Goal: Information Seeking & Learning: Check status

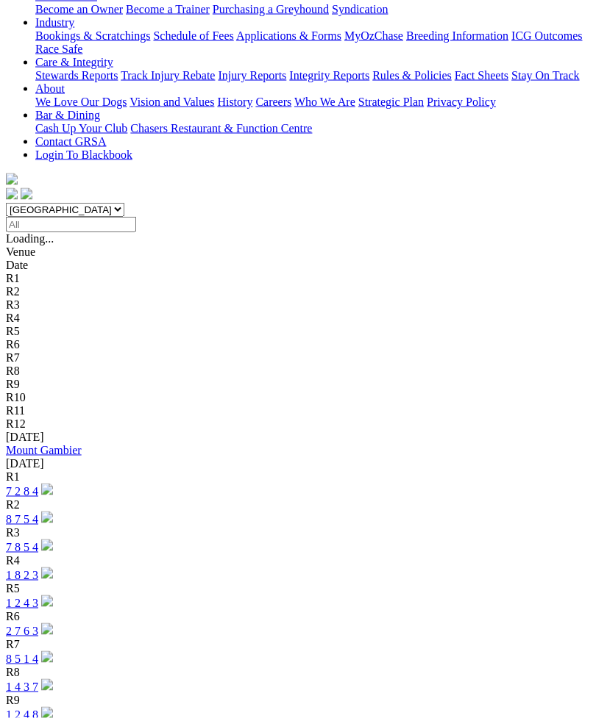
scroll to position [304, 0]
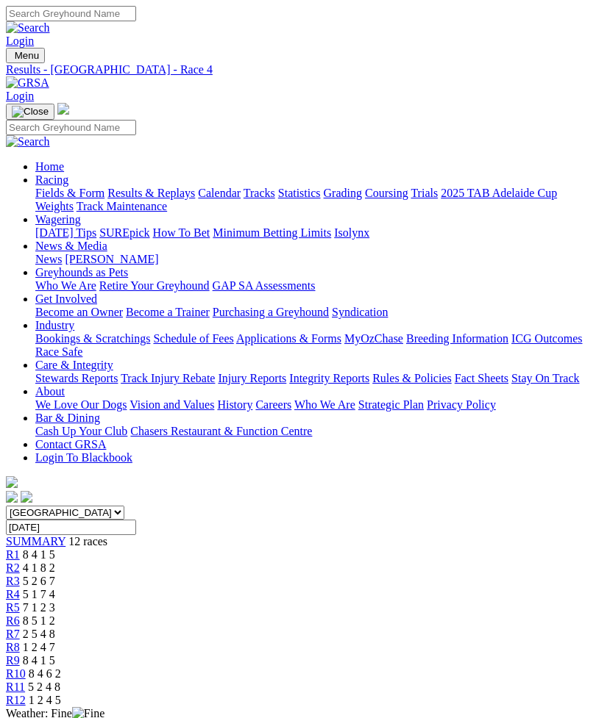
click at [20, 549] on link "R1" at bounding box center [13, 555] width 14 height 13
click at [20, 562] on span "R2" at bounding box center [13, 568] width 14 height 13
click at [20, 575] on link "R3" at bounding box center [13, 581] width 14 height 13
click at [20, 588] on span "R4" at bounding box center [13, 594] width 14 height 13
click at [20, 602] on link "R5" at bounding box center [13, 608] width 14 height 13
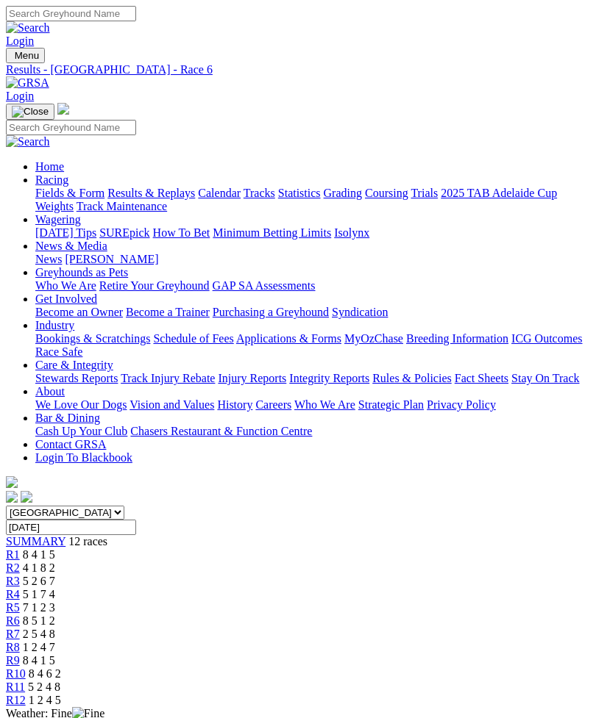
click at [20, 628] on link "R7" at bounding box center [13, 634] width 14 height 13
click at [20, 641] on link "R8" at bounding box center [13, 647] width 14 height 13
click at [25, 681] on span "R11" at bounding box center [15, 687] width 19 height 13
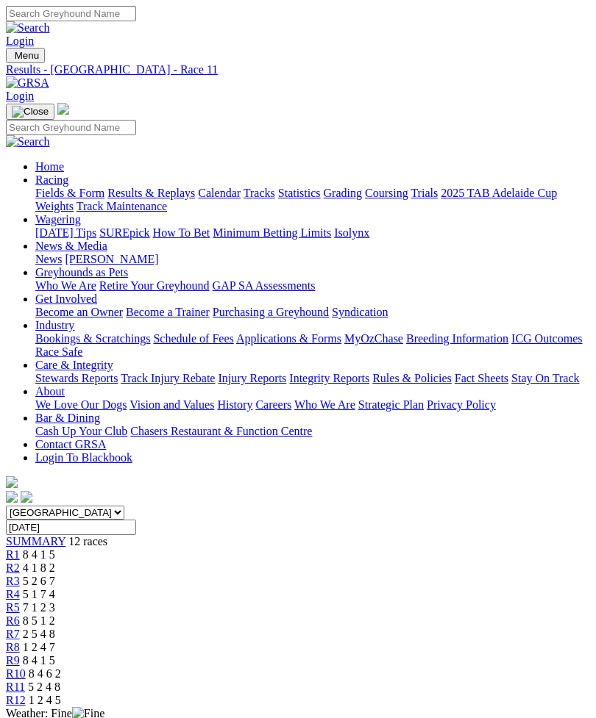
click at [26, 694] on span "R12" at bounding box center [16, 700] width 20 height 13
click at [25, 681] on span "R11" at bounding box center [15, 687] width 19 height 13
click at [26, 668] on span "R10" at bounding box center [16, 674] width 20 height 13
click at [20, 654] on span "R9" at bounding box center [13, 660] width 14 height 13
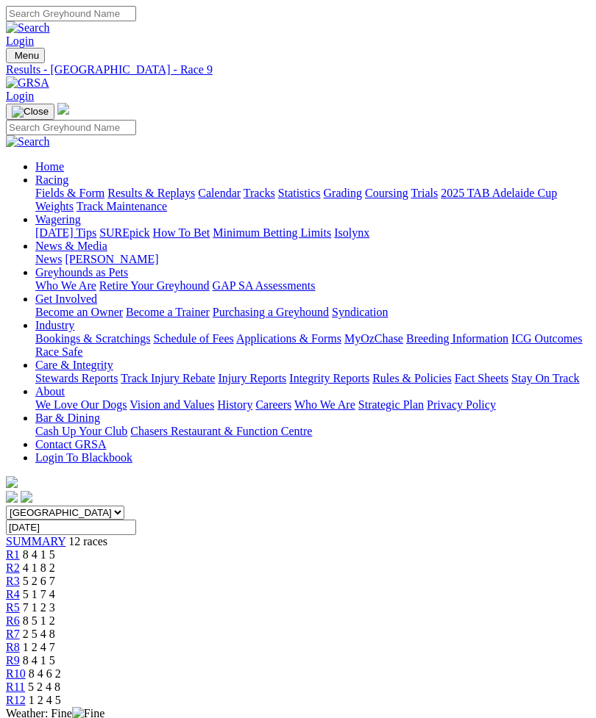
click at [20, 641] on span "R8" at bounding box center [13, 647] width 14 height 13
click at [20, 628] on span "R7" at bounding box center [13, 634] width 14 height 13
click at [20, 615] on span "R6" at bounding box center [13, 621] width 14 height 13
click at [106, 506] on select "[GEOGRAPHIC_DATA] [GEOGRAPHIC_DATA] [GEOGRAPHIC_DATA] [GEOGRAPHIC_DATA] [GEOGRA…" at bounding box center [65, 513] width 118 height 14
click at [12, 59] on img "Toggle navigation" at bounding box center [12, 59] width 0 height 0
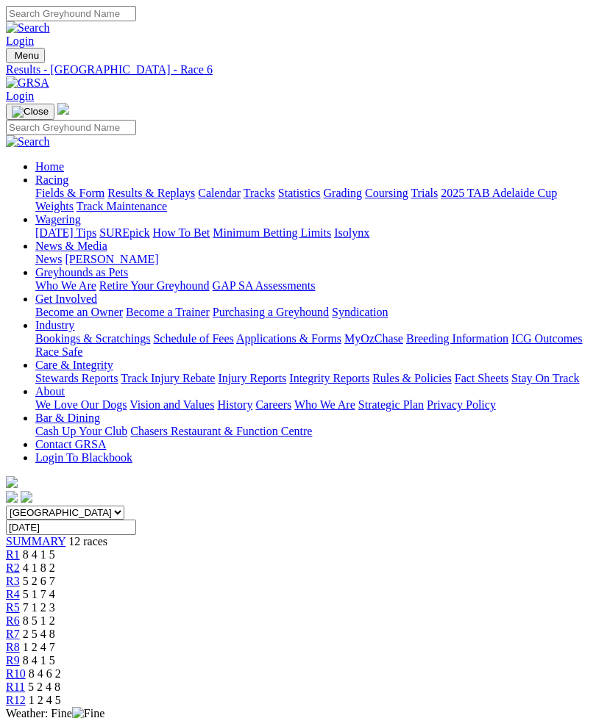
click at [198, 199] on link "Calendar" at bounding box center [219, 193] width 43 height 13
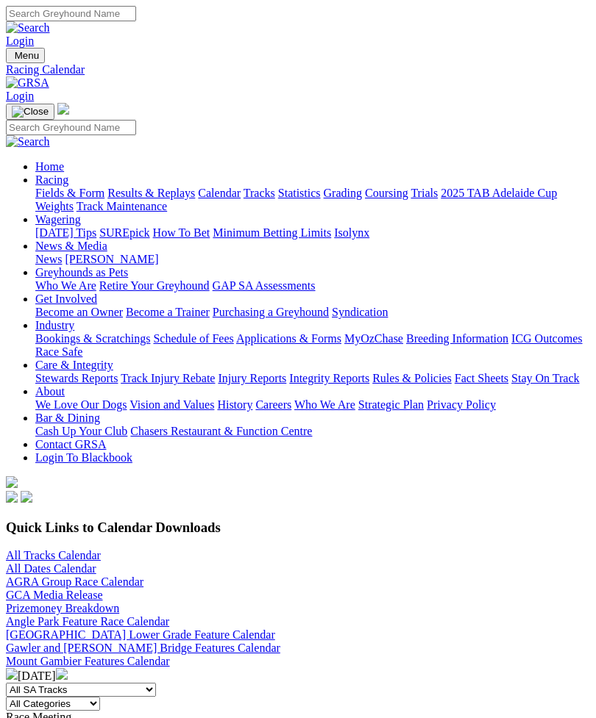
click at [71, 589] on link "GCA Media Release" at bounding box center [54, 595] width 97 height 13
